Goal: Information Seeking & Learning: Check status

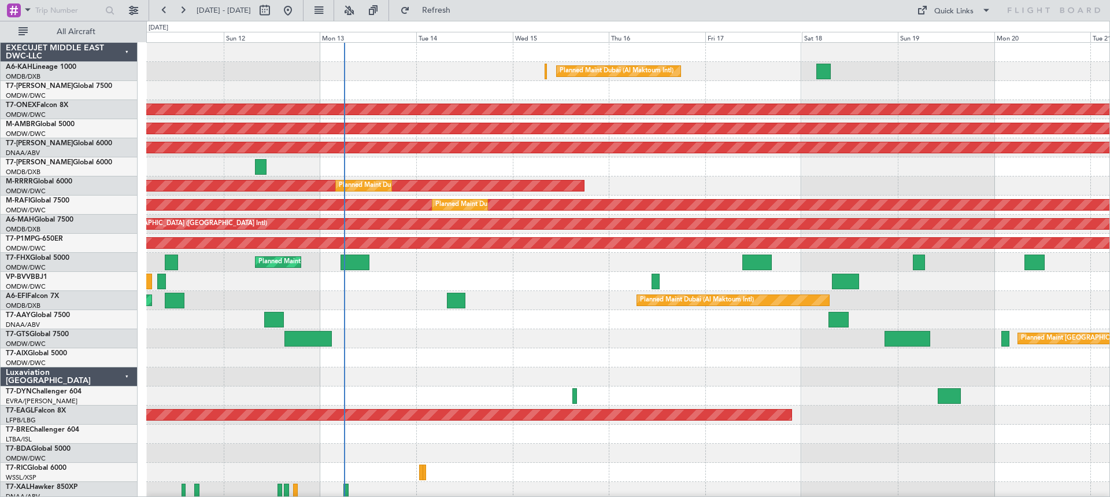
click at [763, 97] on div at bounding box center [627, 90] width 963 height 19
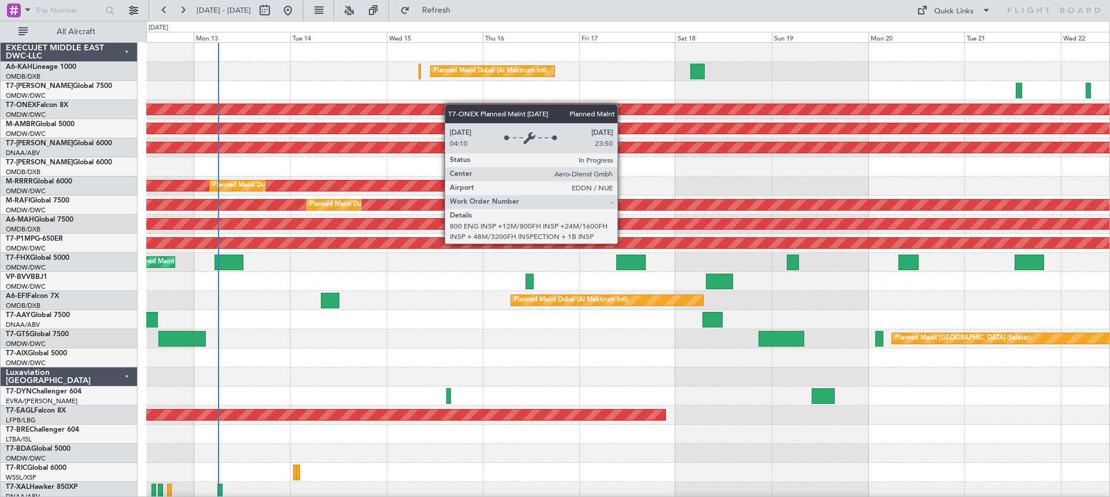
click at [481, 112] on div "Planned Maint Dubai (Al Maktoum Intl) Planned Maint Nurnberg Planned Maint [GEO…" at bounding box center [627, 481] width 963 height 877
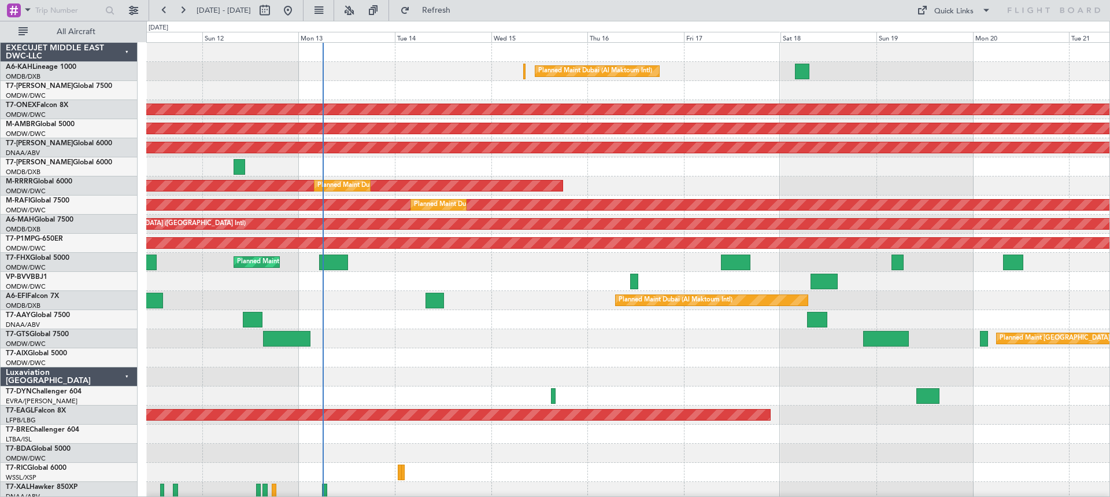
click at [484, 98] on div "Planned Maint Dubai (Al Maktoum Intl) Planned Maint Nurnberg Planned Maint [GEO…" at bounding box center [627, 481] width 963 height 877
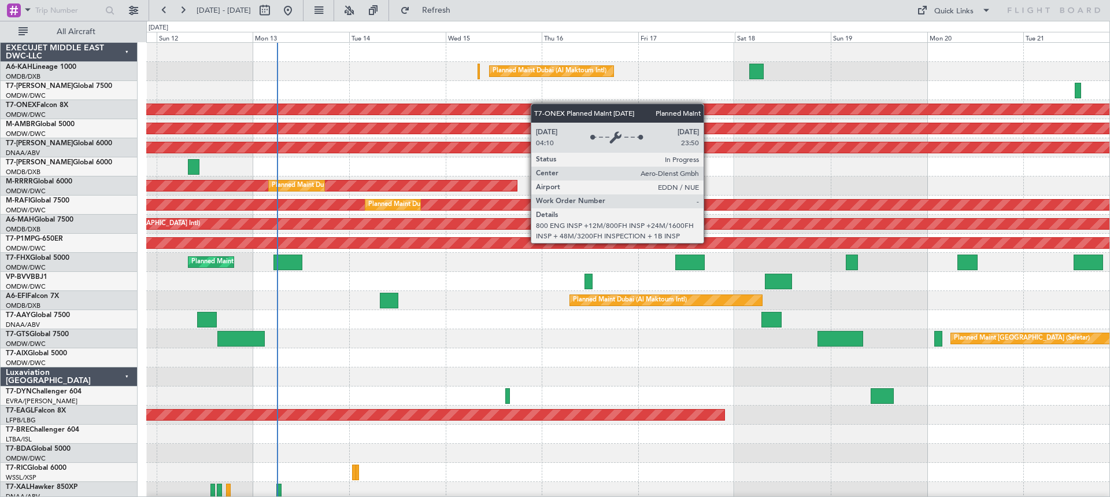
click at [559, 106] on div "Planned Maint Dubai (Al Maktoum Intl) Planned Maint Nurnberg Planned Maint [GEO…" at bounding box center [627, 481] width 963 height 877
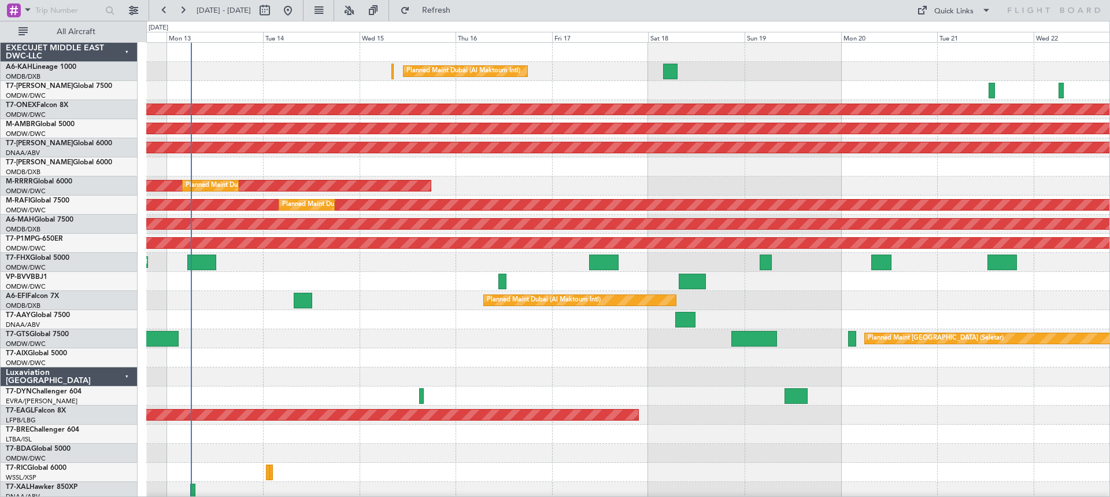
click at [605, 101] on div "Planned Maint Dubai (Al Maktoum Intl) Planned Maint Nurnberg Planned Maint [GEO…" at bounding box center [627, 481] width 963 height 877
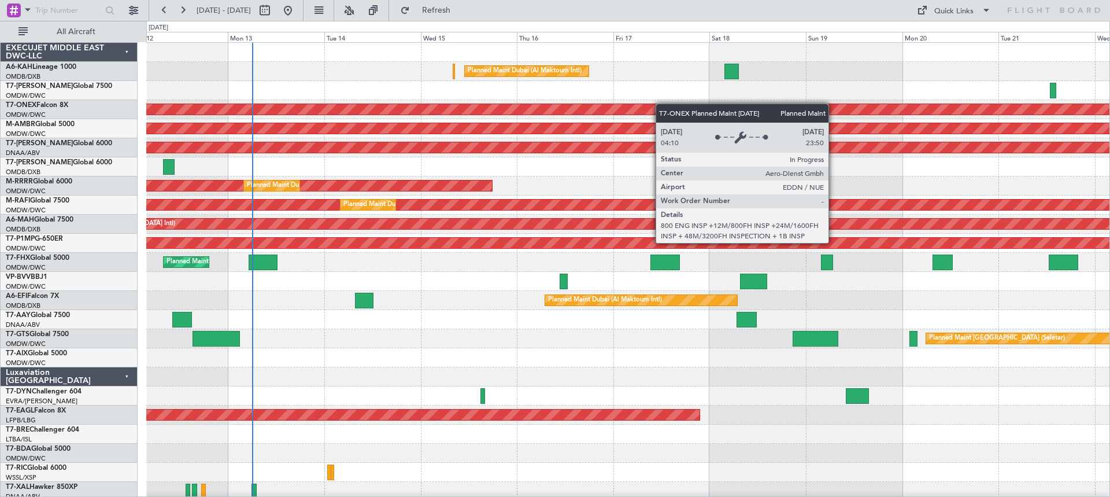
click at [676, 105] on div "Planned Maint Dubai (Al Maktoum Intl) Planned Maint Nurnberg Planned Maint [GEO…" at bounding box center [627, 481] width 963 height 877
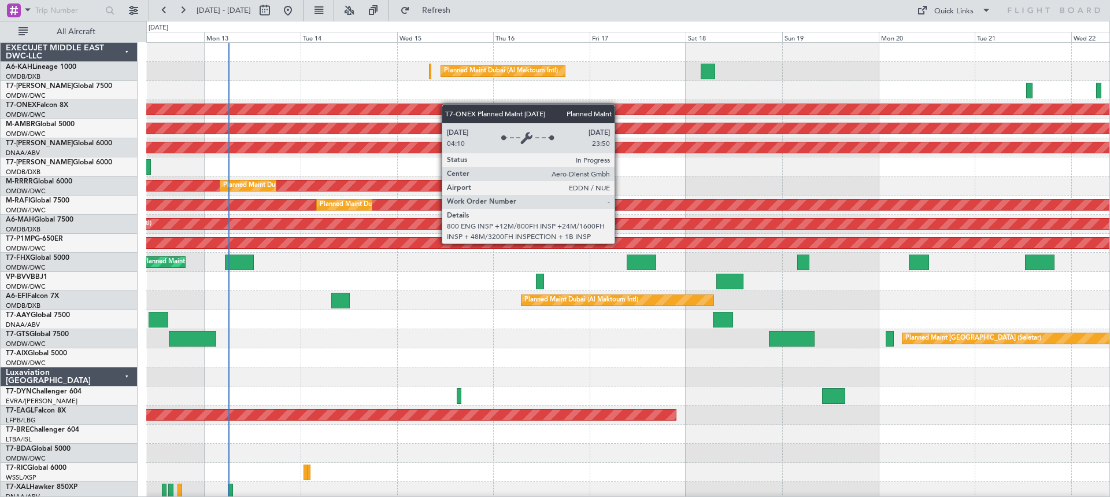
click at [513, 103] on div "Planned Maint Dubai (Al Maktoum Intl) Planned Maint Nurnberg Planned Maint [GEO…" at bounding box center [627, 481] width 963 height 877
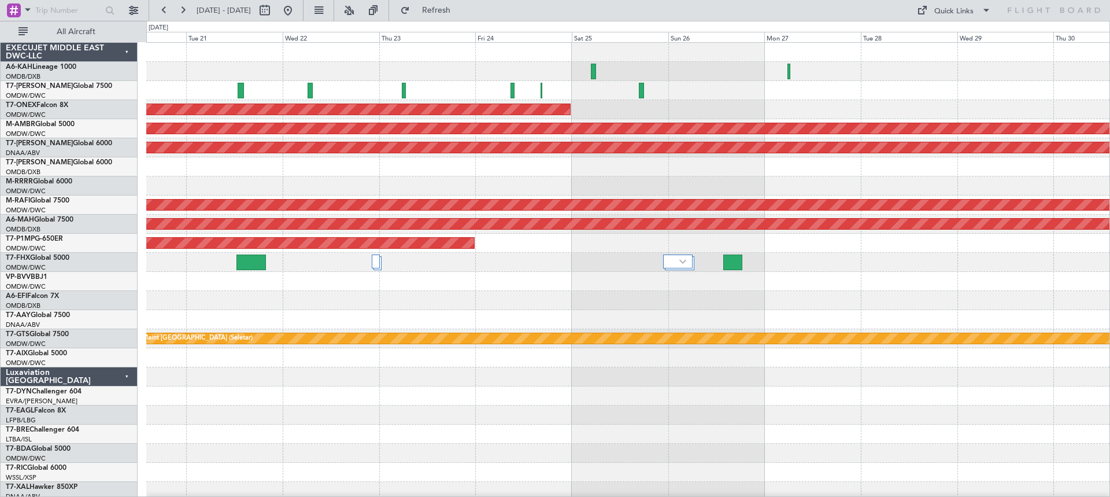
click at [25, 136] on div "Planned Maint Nurnberg Planned Maint [GEOGRAPHIC_DATA] (Seletar) AOG Maint [GEO…" at bounding box center [555, 259] width 1110 height 476
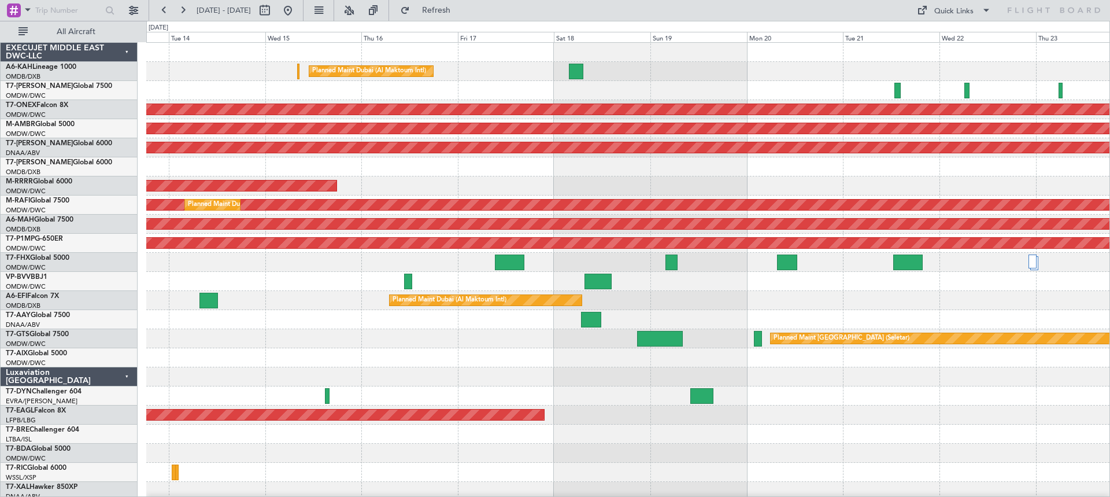
click at [1003, 71] on div "Planned Maint Dubai (Al Maktoum Intl) Planned Maint Nurnberg Planned Maint [GEO…" at bounding box center [627, 472] width 963 height 858
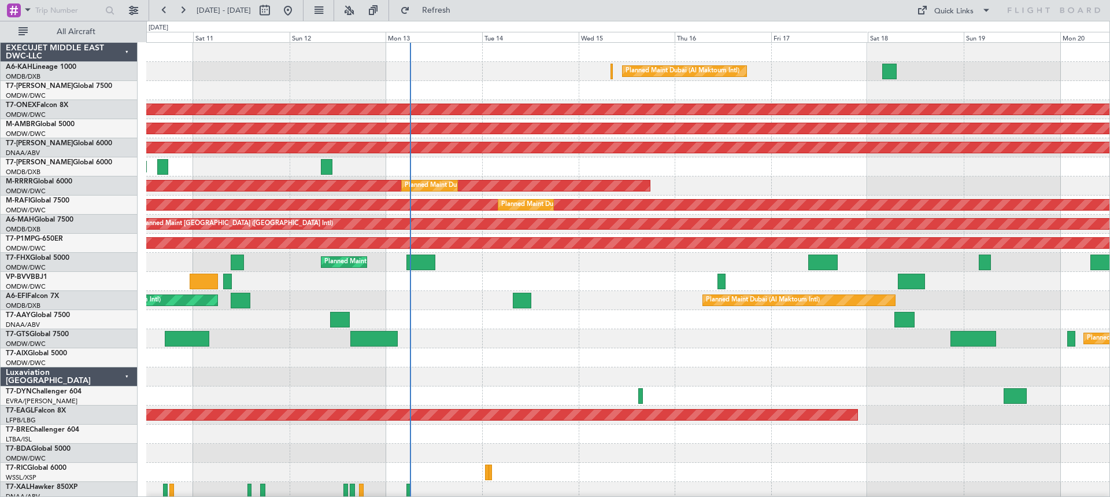
click at [784, 170] on div "Planned Maint [GEOGRAPHIC_DATA] ([GEOGRAPHIC_DATA] Intl) Planned Maint [GEOGRAP…" at bounding box center [627, 166] width 963 height 19
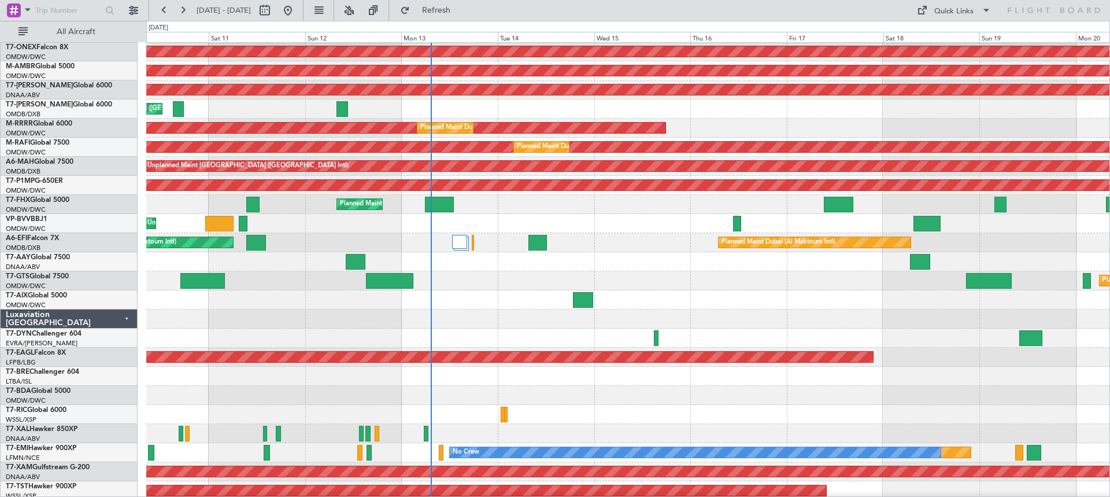
scroll to position [116, 0]
